Goal: Information Seeking & Learning: Learn about a topic

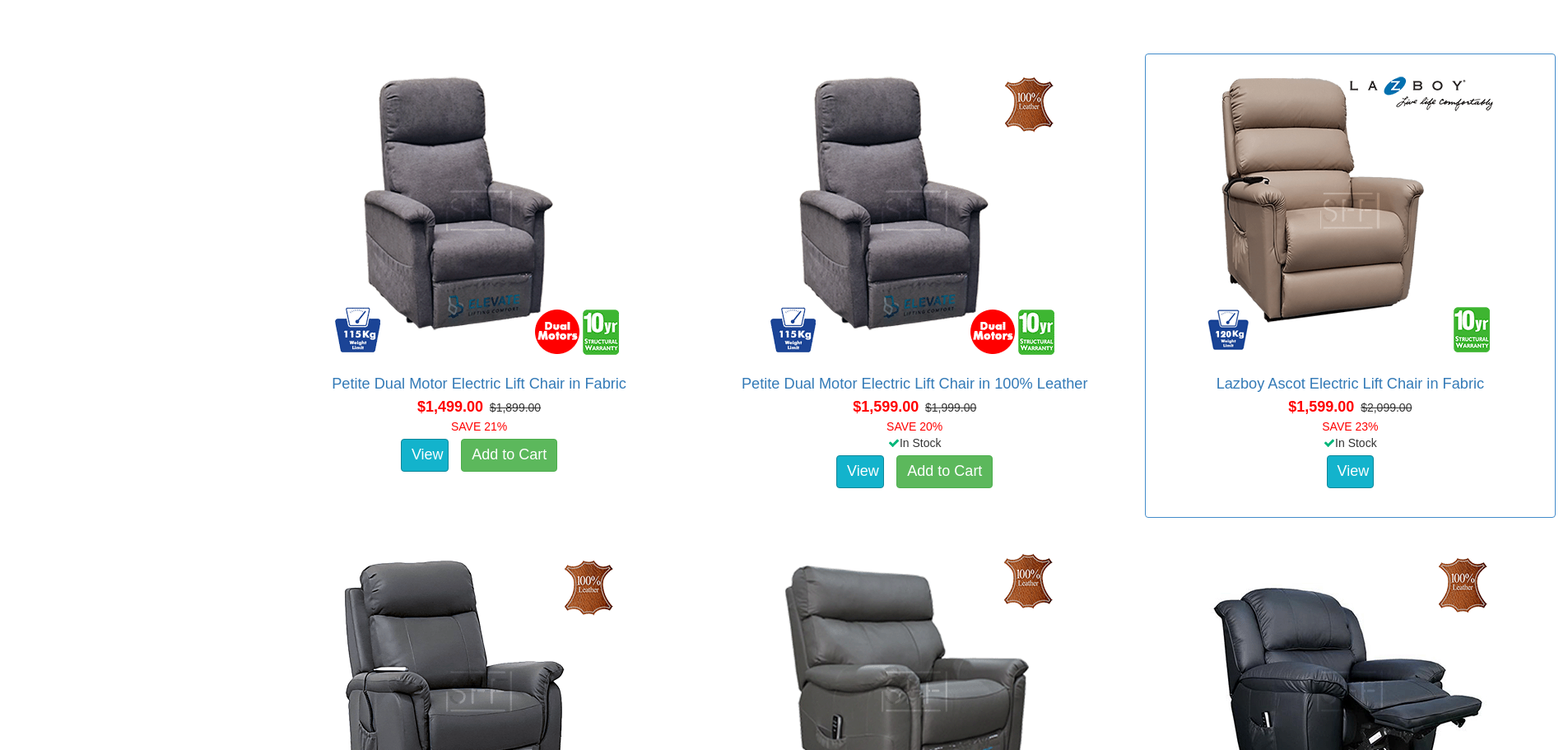
scroll to position [1647, 0]
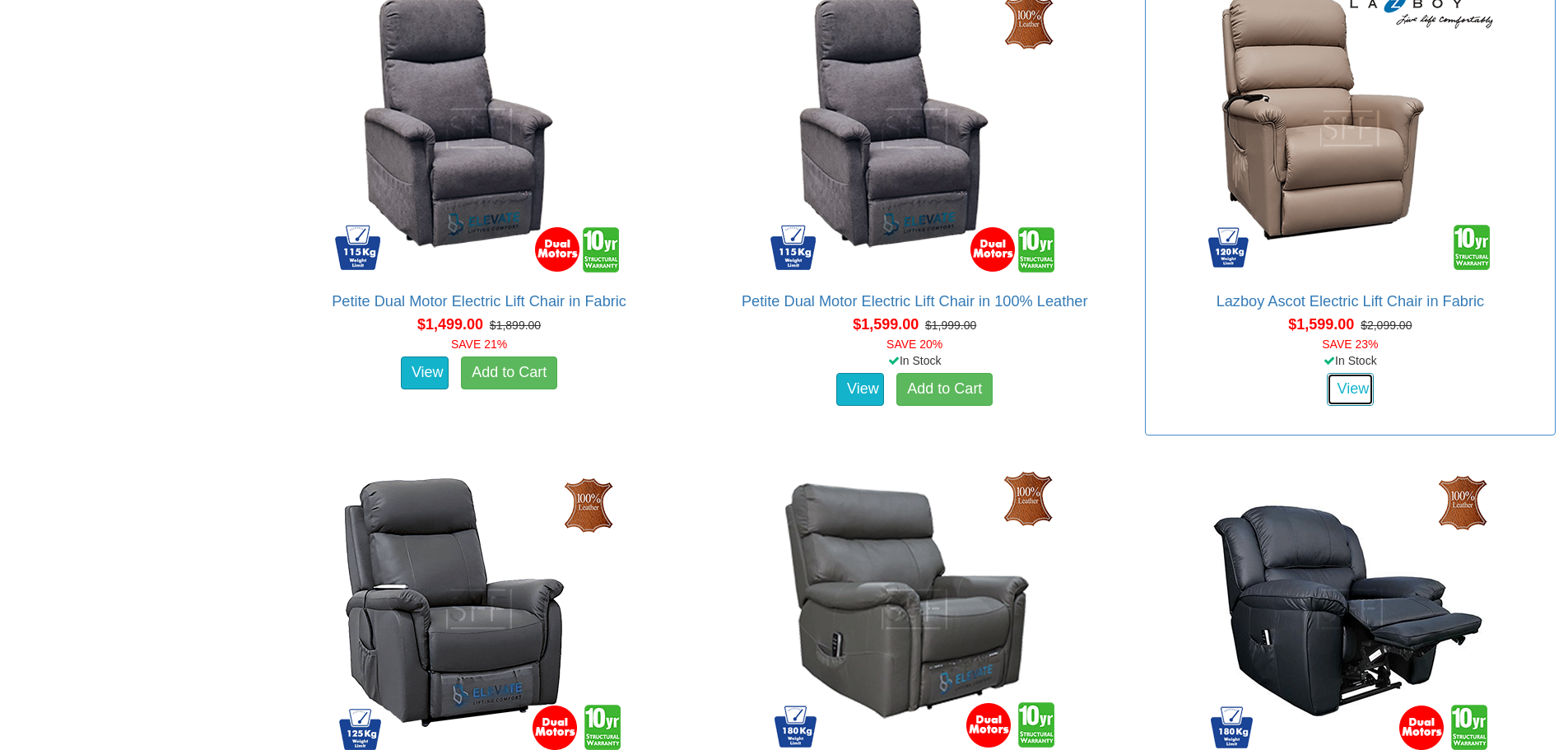
click at [1347, 391] on link "View" at bounding box center [1350, 390] width 48 height 33
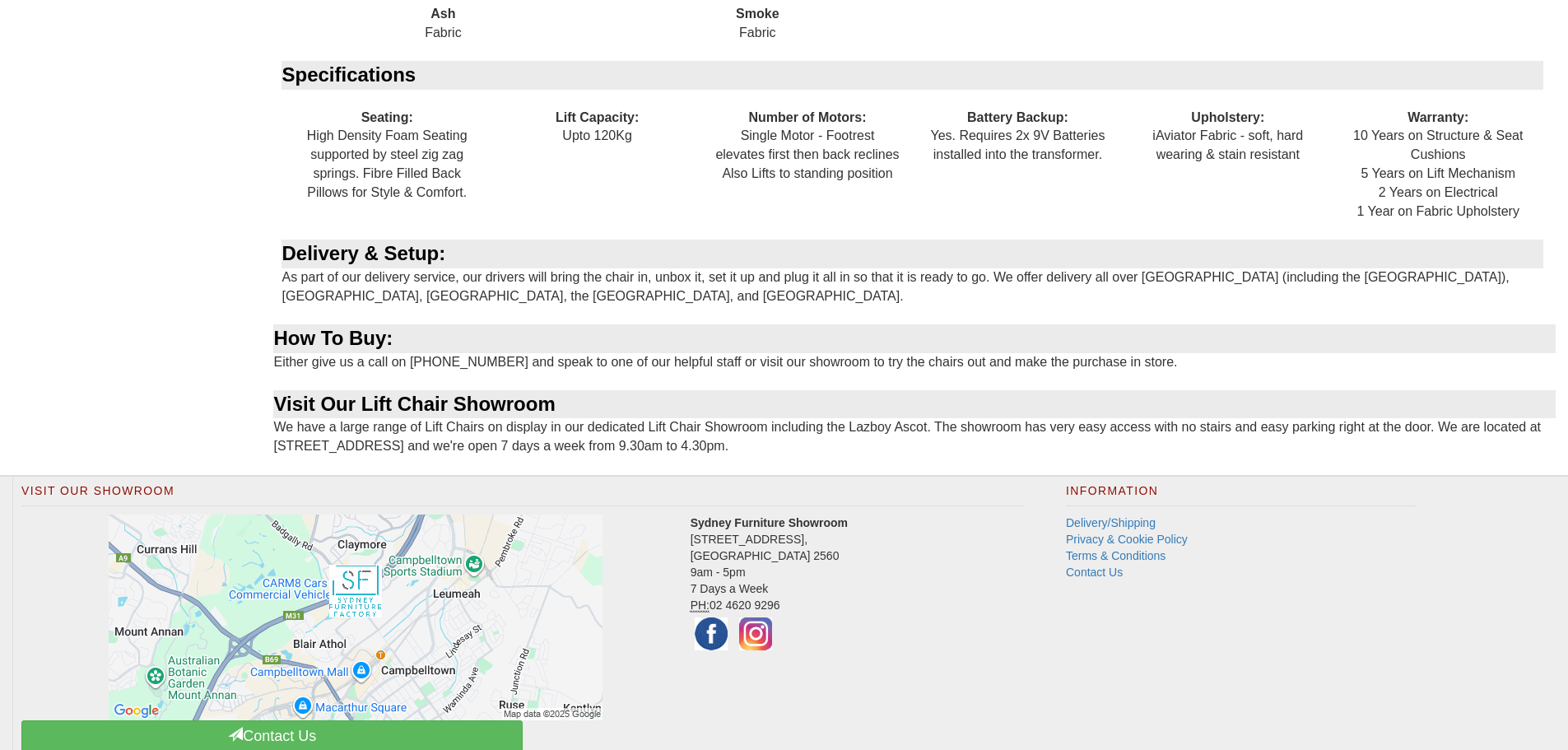
scroll to position [1537, 0]
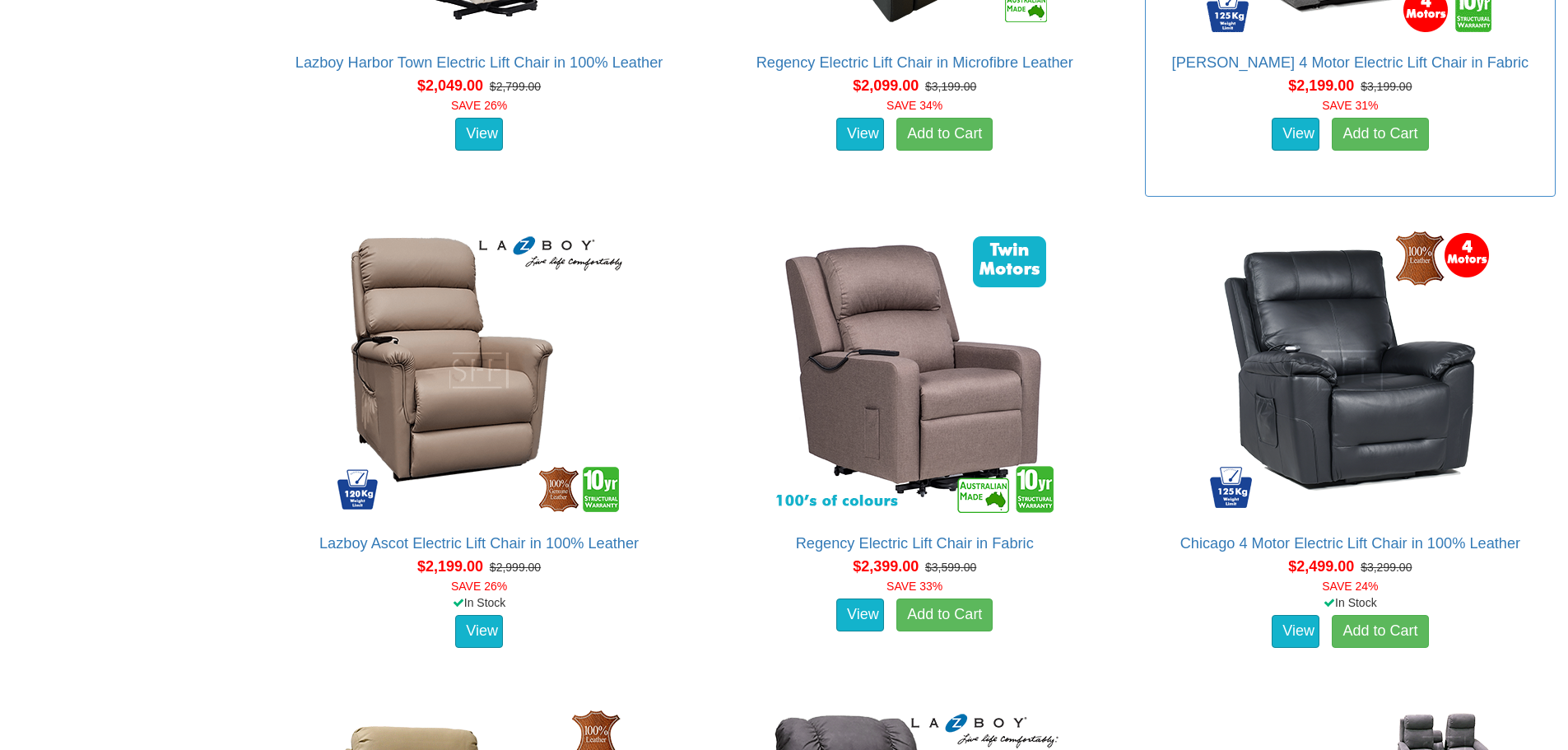
scroll to position [2882, 0]
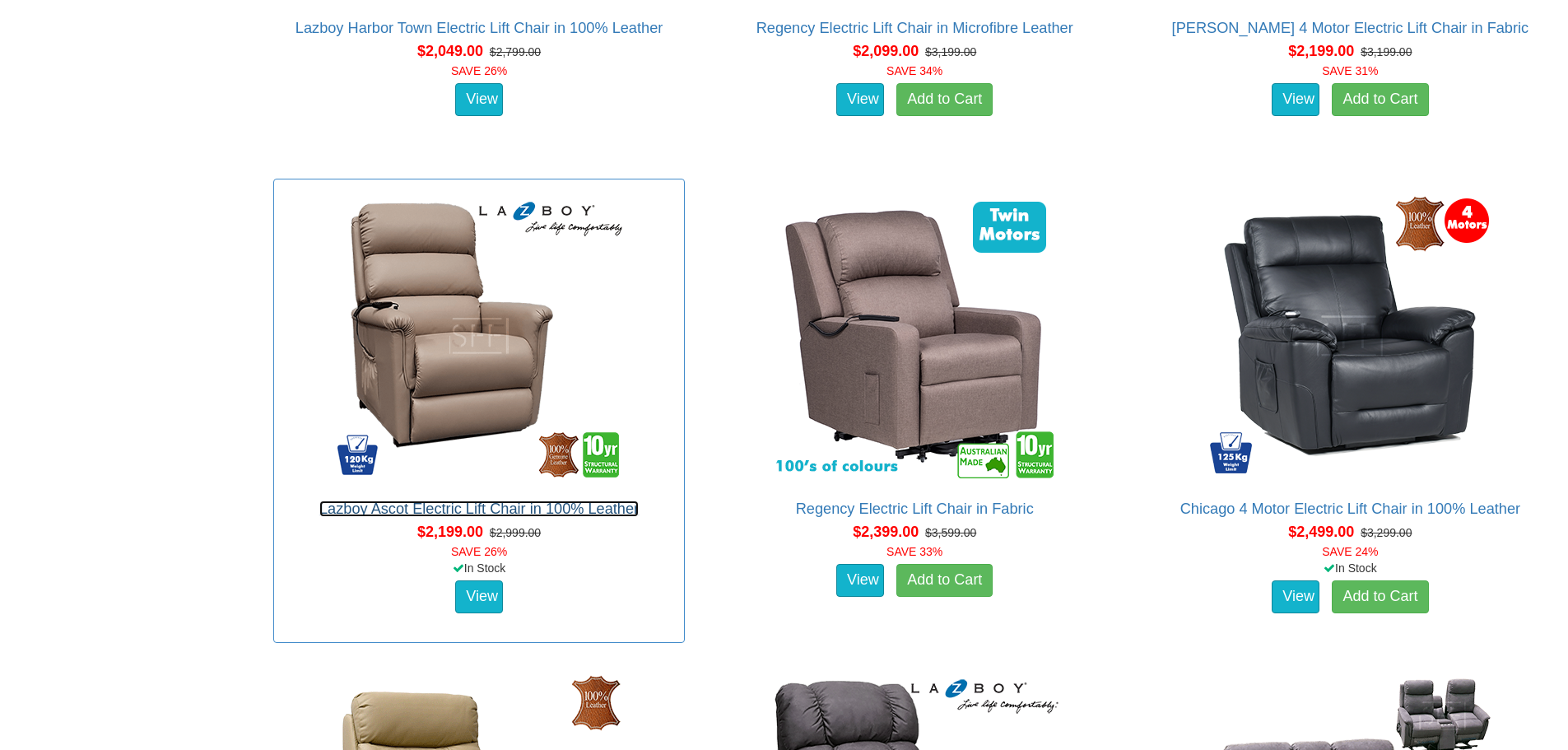
click at [435, 509] on link "Lazboy Ascot Electric Lift Chair in 100% Leather" at bounding box center [478, 508] width 319 height 17
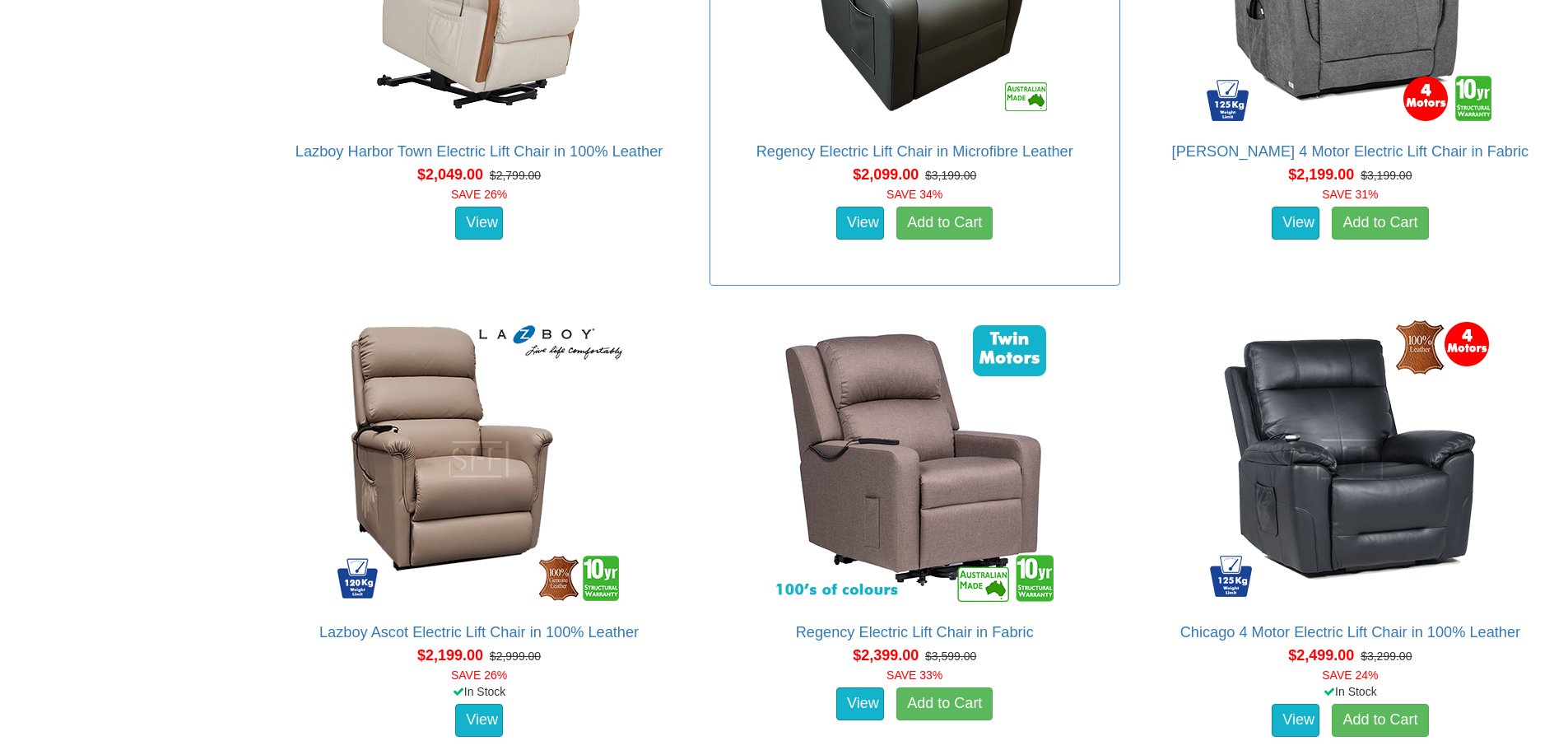
scroll to position [2553, 0]
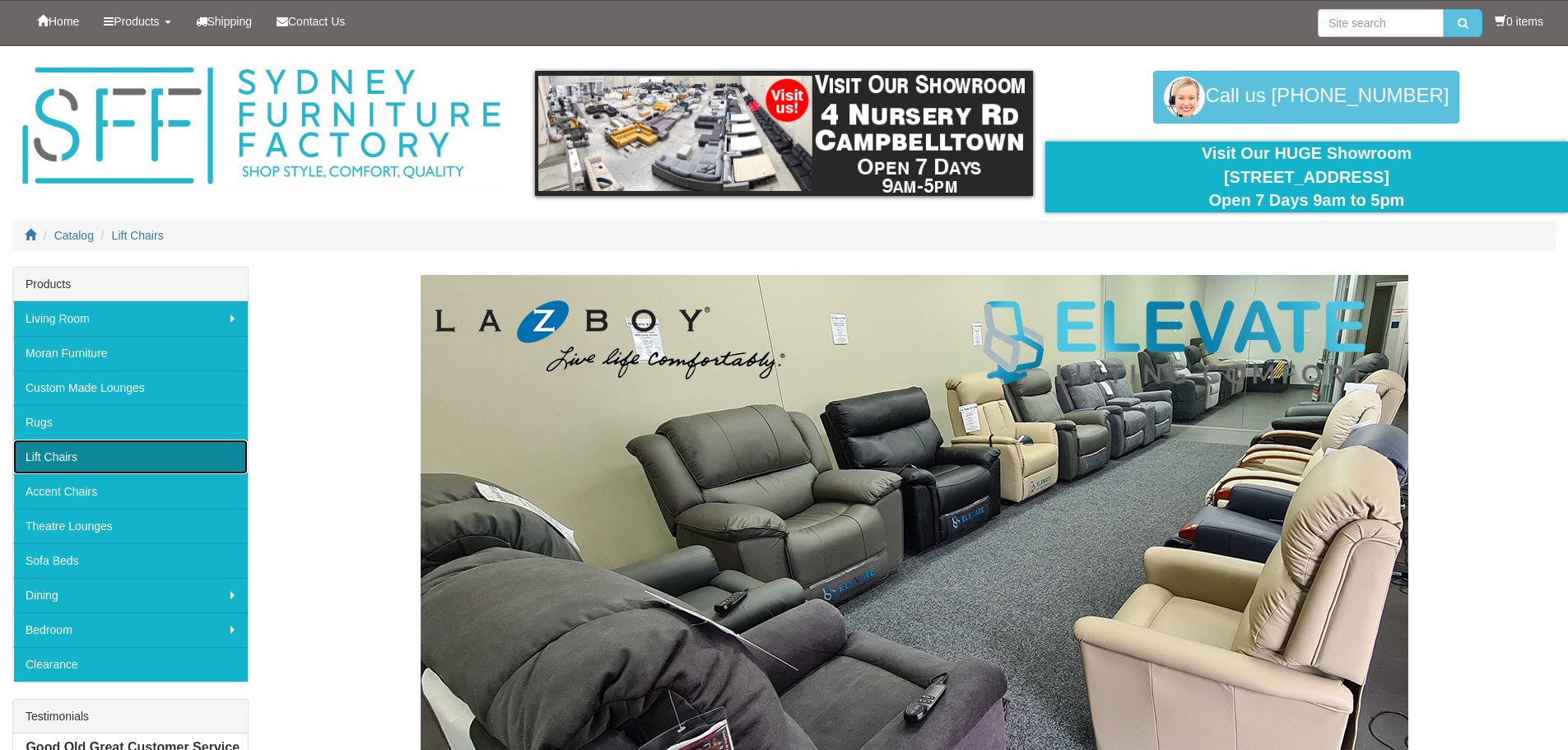
click at [57, 453] on link "Lift Chairs" at bounding box center [130, 456] width 235 height 34
click at [55, 452] on link "Lift Chairs" at bounding box center [130, 456] width 235 height 34
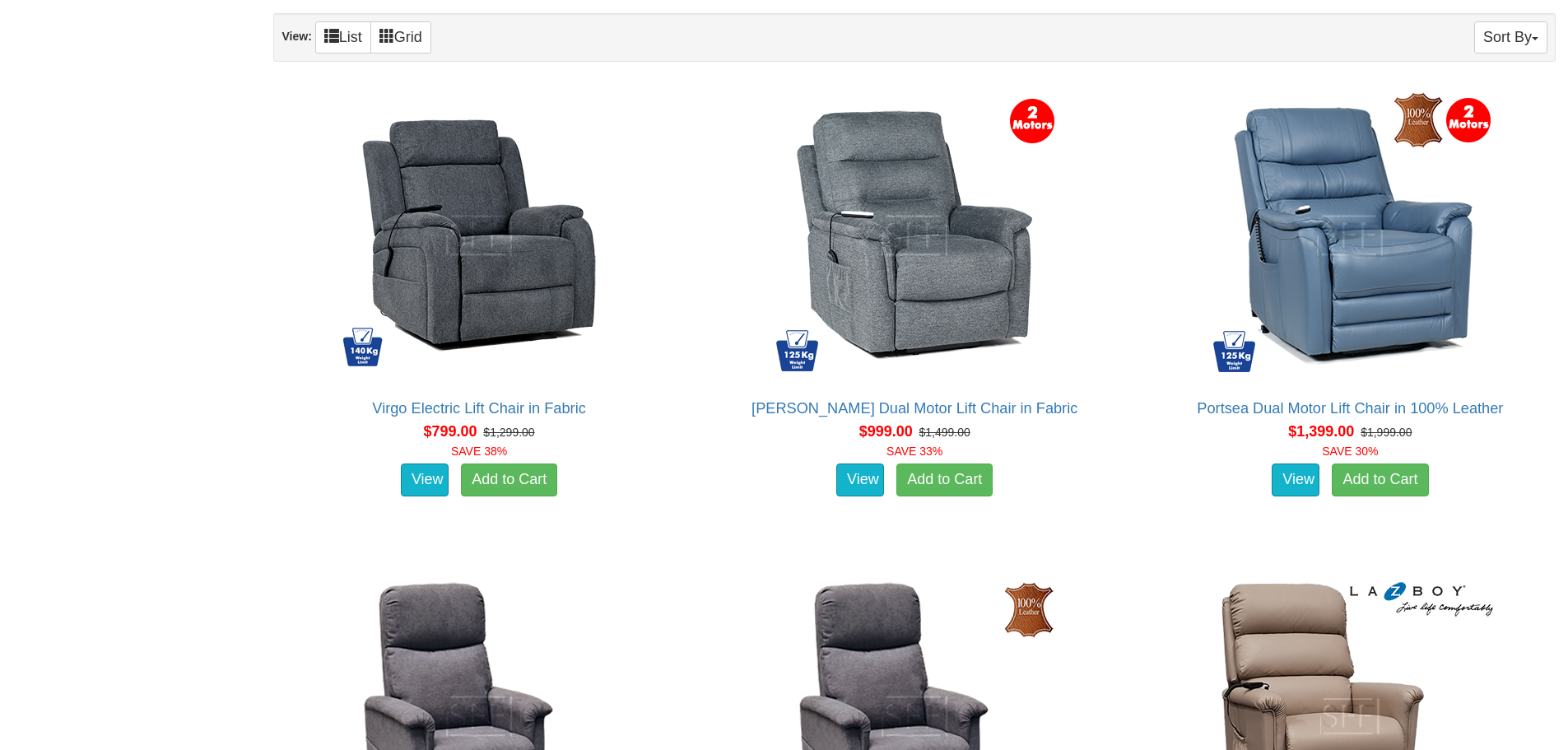
scroll to position [1070, 0]
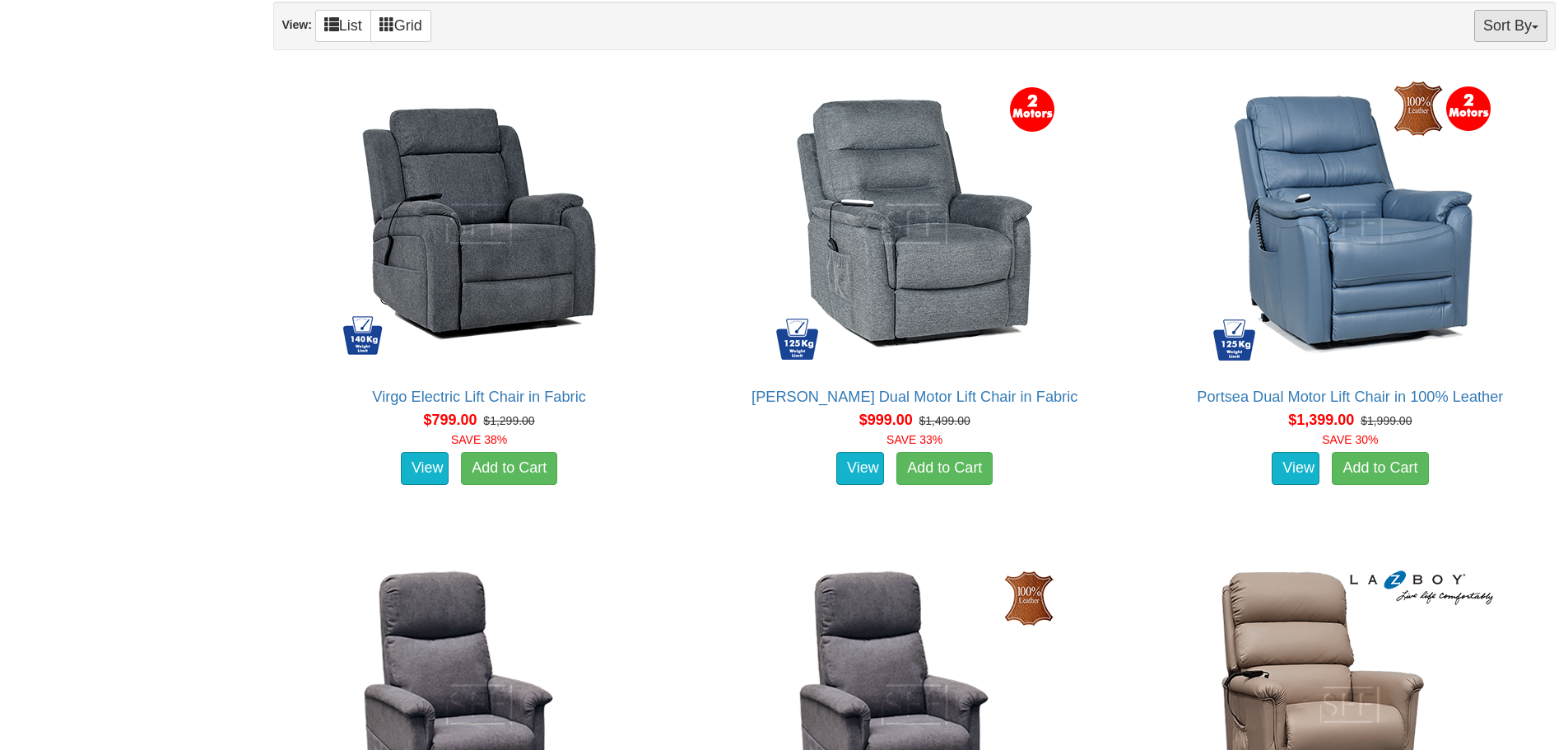
click at [1528, 23] on button "Sort By" at bounding box center [1510, 26] width 74 height 32
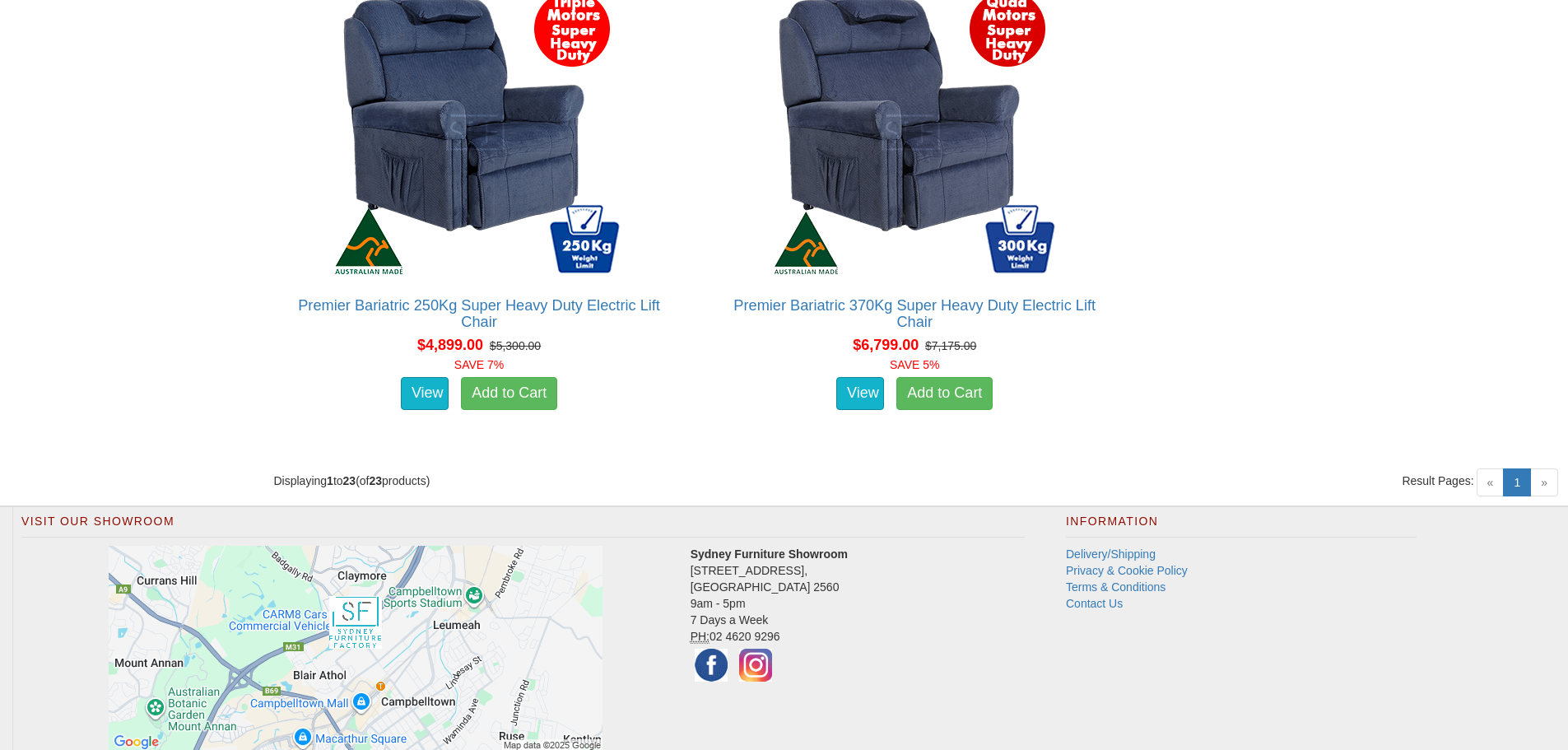
scroll to position [4529, 0]
